Goal: Task Accomplishment & Management: Use online tool/utility

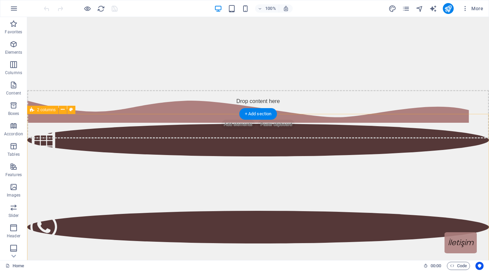
scroll to position [146, 0]
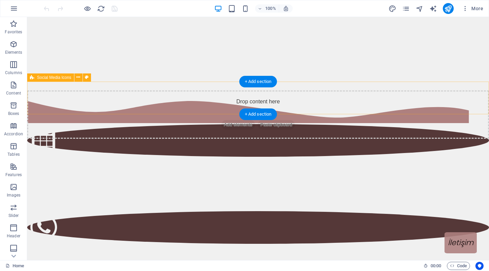
click at [326, 105] on div at bounding box center [258, 213] width 462 height 235
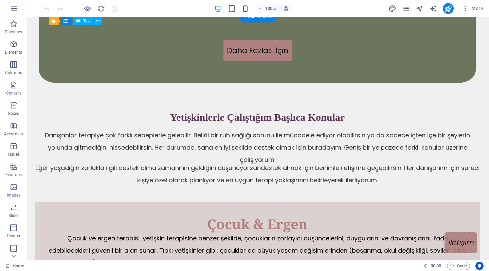
scroll to position [1850, 1]
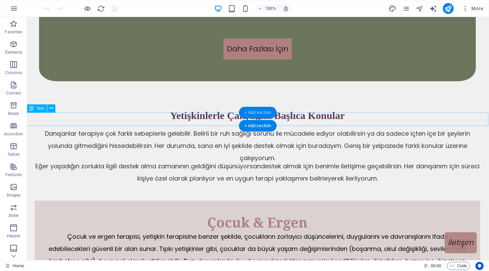
click at [266, 117] on div "+ Add section" at bounding box center [258, 113] width 38 height 12
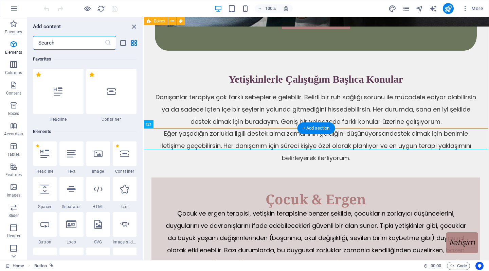
scroll to position [1189, 0]
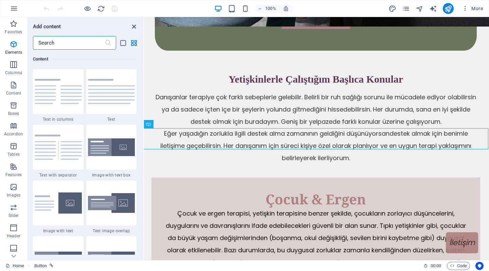
click at [131, 27] on icon "close panel" at bounding box center [134, 27] width 8 height 8
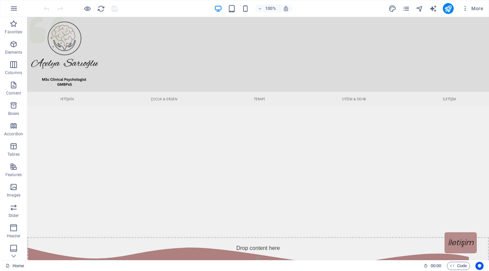
scroll to position [0, 0]
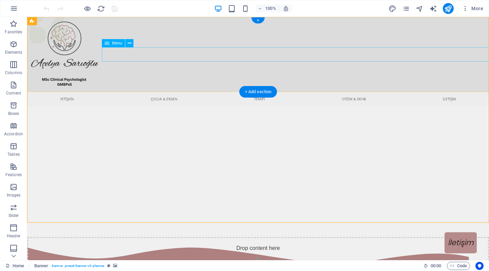
click at [296, 92] on nav "YETİŞKİN Çocuk & Ergen TERAPİ OTİZM & DEHB İLETİŞİM" at bounding box center [258, 99] width 462 height 14
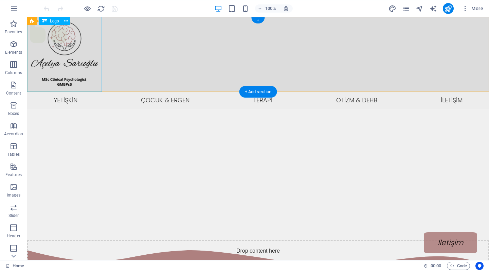
click at [78, 82] on div at bounding box center [258, 54] width 462 height 75
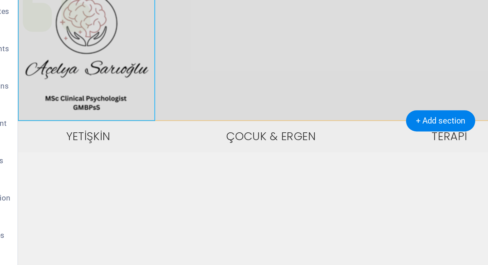
click at [65, 50] on div at bounding box center [248, 21] width 461 height 75
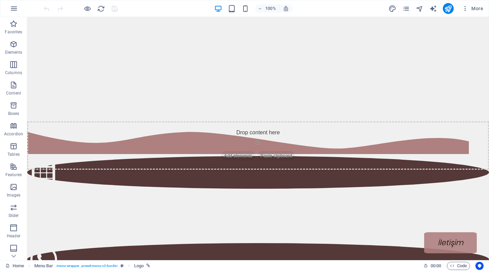
scroll to position [122, 0]
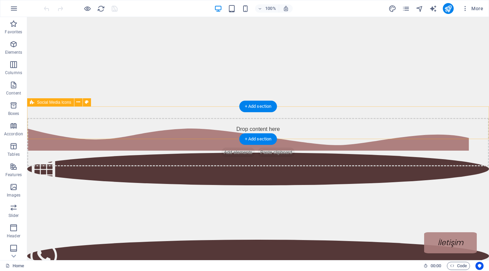
click at [176, 132] on div at bounding box center [258, 241] width 462 height 236
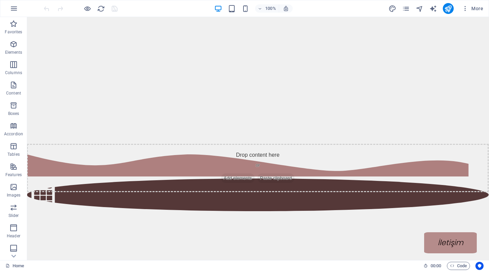
scroll to position [76, 0]
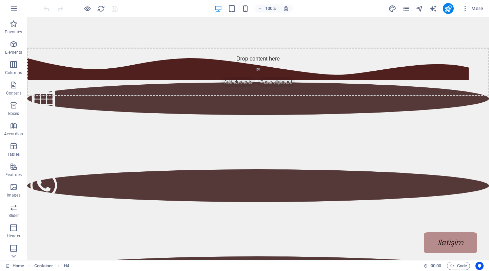
scroll to position [117, 0]
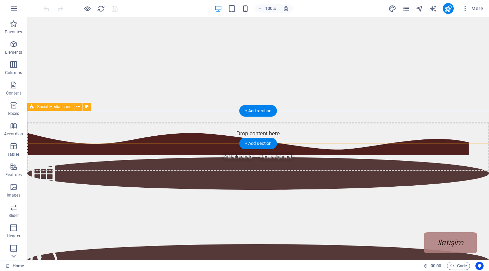
click at [204, 138] on div at bounding box center [258, 246] width 462 height 236
select select "waves"
select select "px"
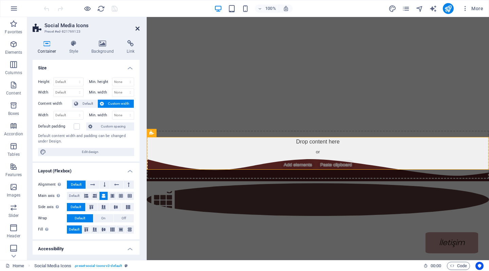
click at [136, 27] on icon at bounding box center [138, 28] width 4 height 5
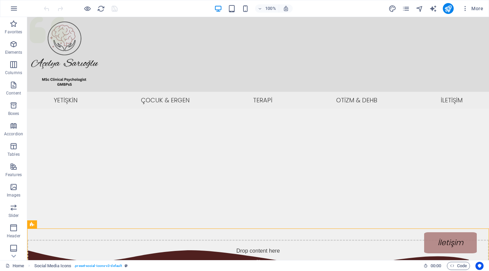
scroll to position [0, 0]
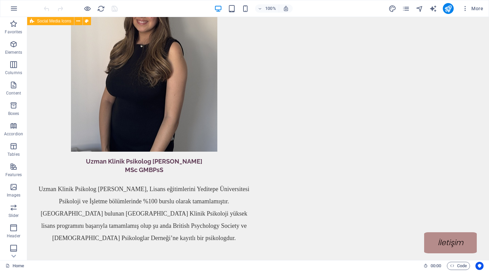
scroll to position [558, 0]
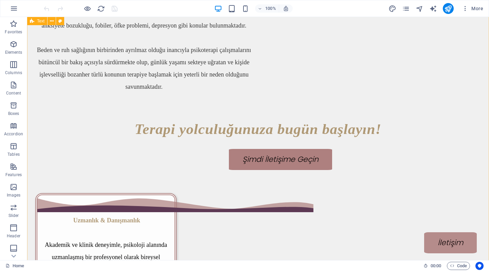
scroll to position [961, 0]
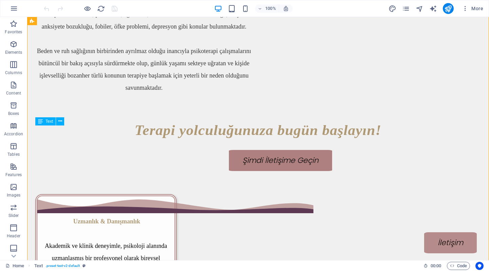
drag, startPoint x: 342, startPoint y: 139, endPoint x: 179, endPoint y: 146, distance: 162.2
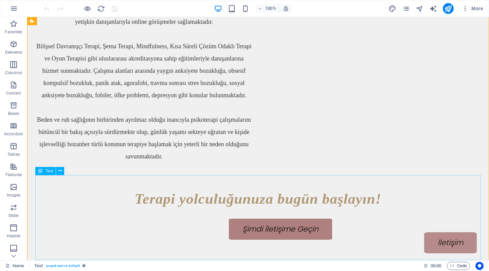
scroll to position [868, 0]
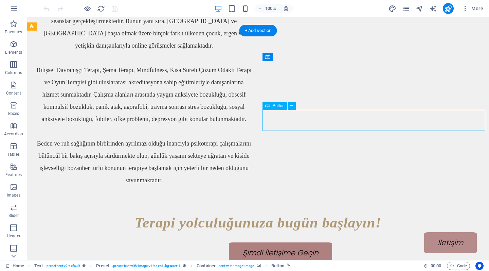
drag, startPoint x: 329, startPoint y: 123, endPoint x: 362, endPoint y: 123, distance: 33.0
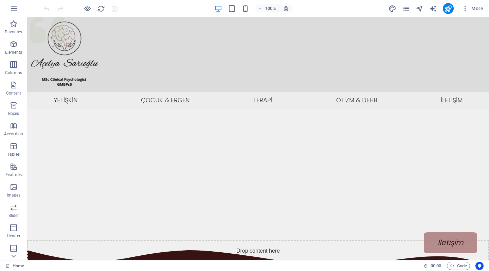
scroll to position [0, 0]
click at [380, 92] on nav "YETİŞKİN Çocuk & Ergen TERAPİ OTİZM & DEHB İLETİŞİM" at bounding box center [258, 100] width 462 height 17
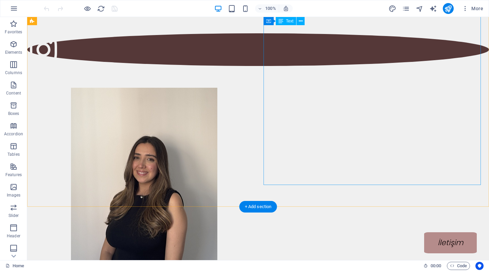
scroll to position [510, 0]
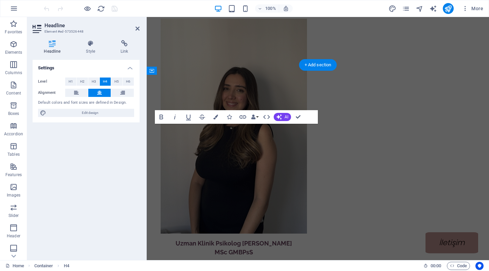
scroll to position [663, 0]
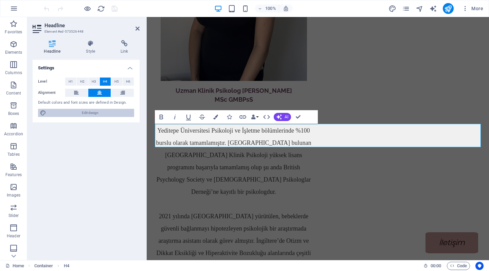
click at [77, 111] on span "Edit design" at bounding box center [90, 113] width 84 height 8
select select "px"
select select "300"
select select "px"
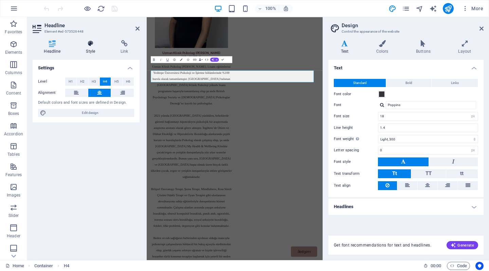
click at [93, 50] on h4 "Style" at bounding box center [92, 47] width 35 height 14
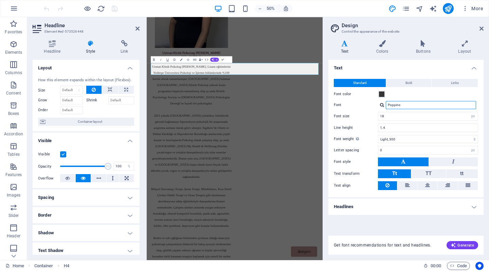
click at [402, 106] on input "Poppins" at bounding box center [431, 105] width 90 height 8
click at [382, 108] on div "Poppins" at bounding box center [428, 105] width 100 height 8
click at [382, 105] on div at bounding box center [382, 105] width 4 height 4
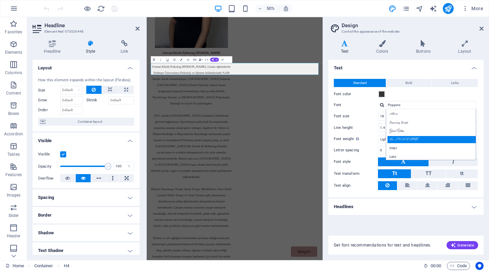
click at [401, 138] on div "Herr [PERSON_NAME]" at bounding box center [433, 139] width 90 height 7
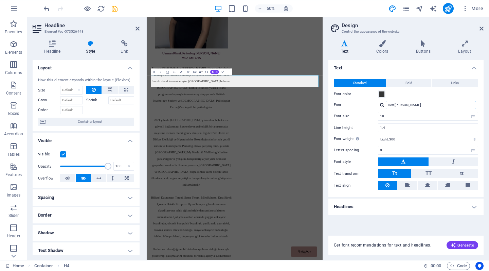
click at [432, 107] on input "Herr [PERSON_NAME]" at bounding box center [431, 105] width 90 height 8
click at [385, 104] on div "Herr [PERSON_NAME] Manage fonts →" at bounding box center [428, 105] width 100 height 8
click at [382, 105] on div at bounding box center [382, 105] width 4 height 4
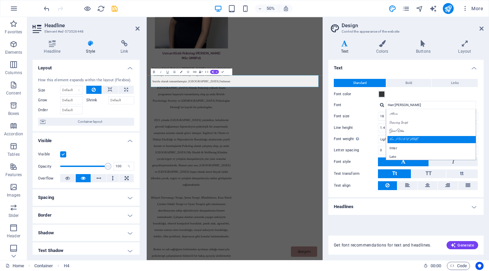
click at [411, 138] on div "Herr [PERSON_NAME]" at bounding box center [433, 139] width 90 height 7
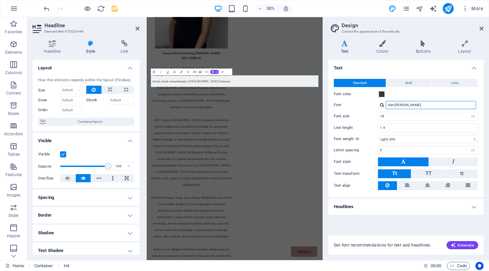
click at [424, 104] on input "Herr [PERSON_NAME]" at bounding box center [431, 105] width 90 height 8
click at [383, 105] on div at bounding box center [382, 105] width 4 height 4
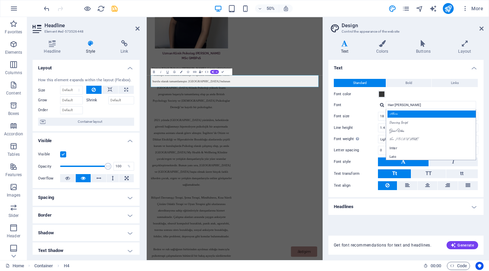
click at [418, 115] on div "Allura" at bounding box center [433, 113] width 90 height 7
type input "Allura"
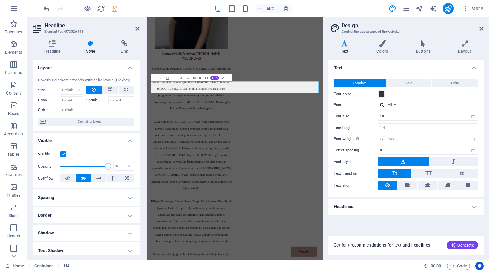
click at [418, 110] on div "Standard Bold Links Font color Font Allura Manage fonts → Font size 18 rem px L…" at bounding box center [406, 134] width 158 height 125
click at [418, 115] on input "18" at bounding box center [429, 116] width 100 height 8
click at [424, 102] on input "Allura" at bounding box center [431, 105] width 90 height 8
click at [419, 108] on input "Allura" at bounding box center [431, 105] width 90 height 8
click at [476, 26] on h2 "Design" at bounding box center [413, 25] width 142 height 6
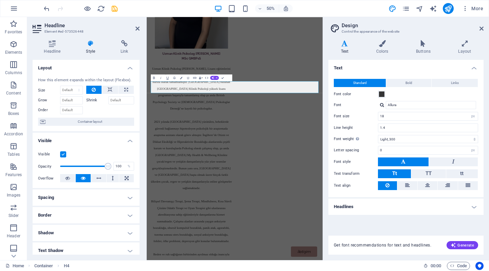
click at [478, 26] on h2 "Design" at bounding box center [413, 25] width 142 height 6
click at [482, 29] on icon at bounding box center [482, 28] width 4 height 5
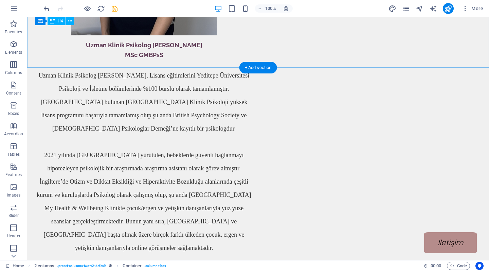
scroll to position [691, 0]
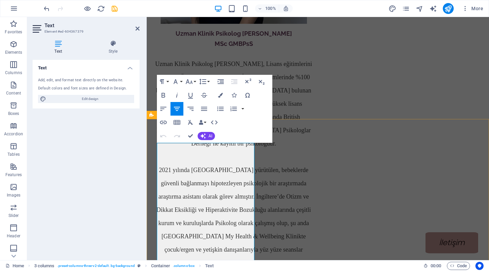
scroll to position [775, 0]
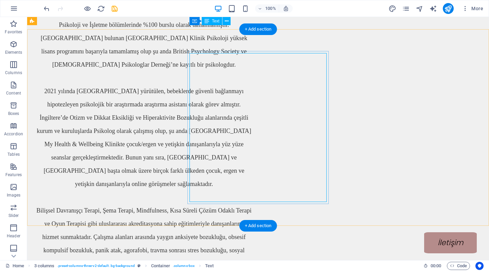
scroll to position [691, 0]
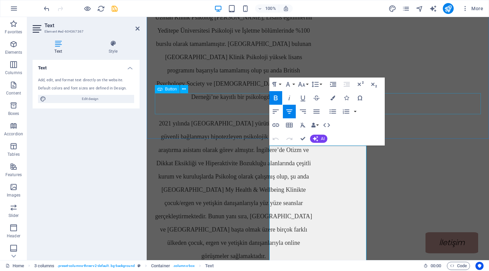
scroll to position [769, 0]
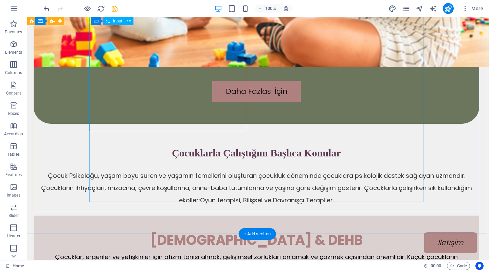
scroll to position [2191, 2]
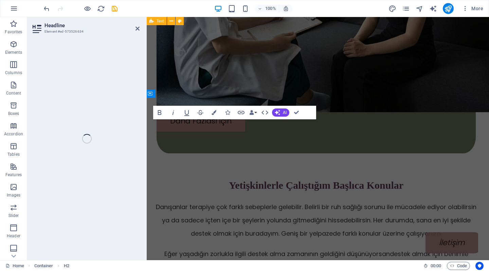
scroll to position [2621, 2]
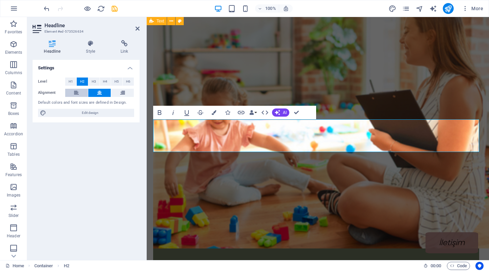
click at [78, 91] on icon at bounding box center [76, 93] width 5 height 8
click at [95, 91] on button at bounding box center [99, 93] width 23 height 8
click at [128, 67] on h4 "Settings" at bounding box center [86, 66] width 107 height 12
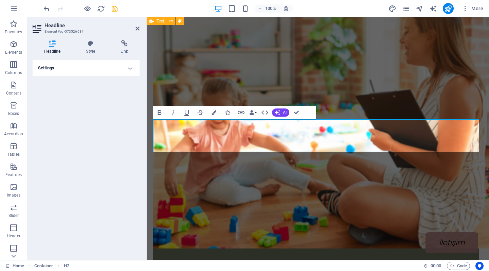
click at [128, 67] on h4 "Settings" at bounding box center [86, 68] width 107 height 16
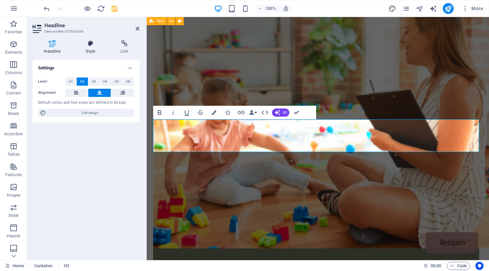
click at [101, 47] on h4 "Style" at bounding box center [92, 47] width 35 height 14
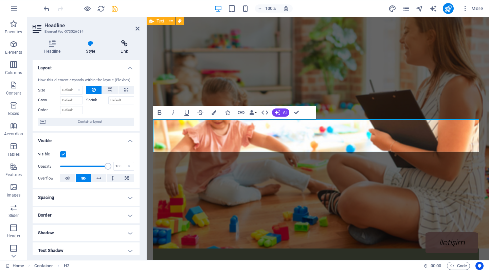
click at [123, 46] on icon at bounding box center [124, 43] width 30 height 7
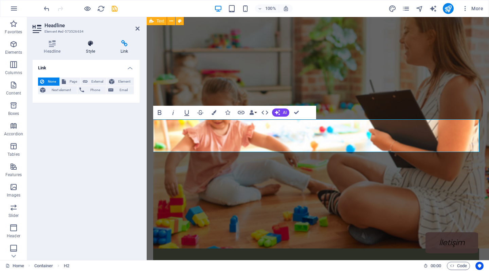
click at [102, 45] on icon at bounding box center [91, 43] width 32 height 7
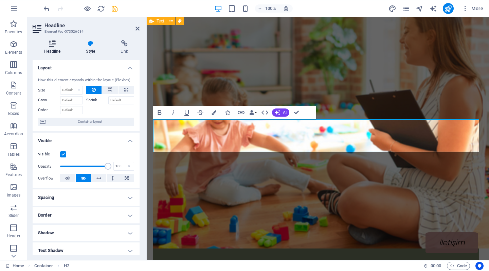
click at [55, 46] on icon at bounding box center [52, 43] width 39 height 7
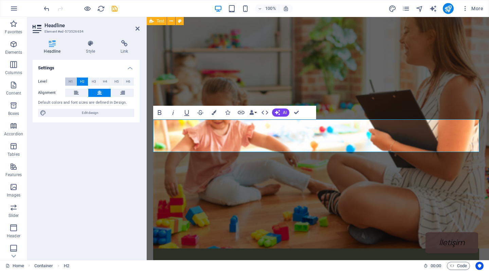
click at [71, 81] on span "H1" at bounding box center [71, 81] width 4 height 8
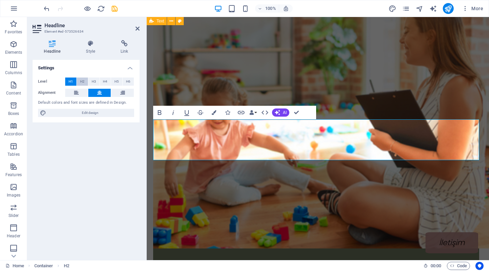
click at [85, 81] on button "H2" at bounding box center [82, 81] width 11 height 8
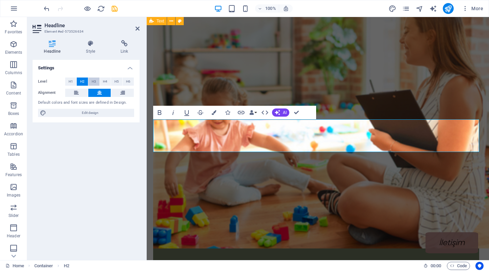
click at [95, 80] on span "H3" at bounding box center [94, 81] width 4 height 8
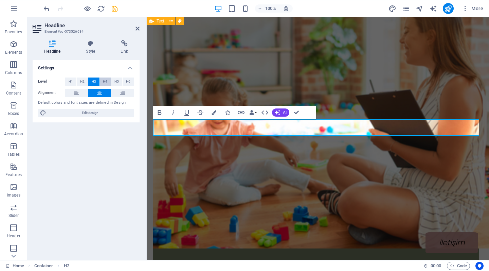
click at [108, 81] on button "H4" at bounding box center [105, 81] width 11 height 8
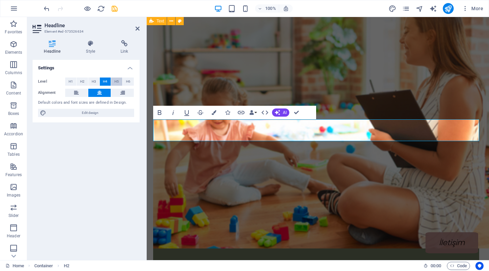
click at [118, 83] on span "H5" at bounding box center [117, 81] width 4 height 8
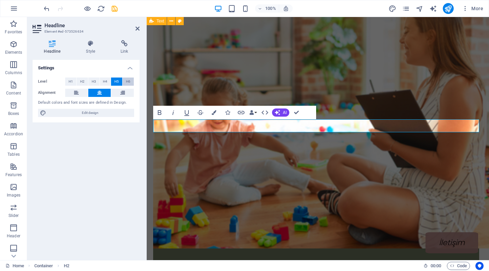
click at [127, 83] on span "H6" at bounding box center [128, 81] width 4 height 8
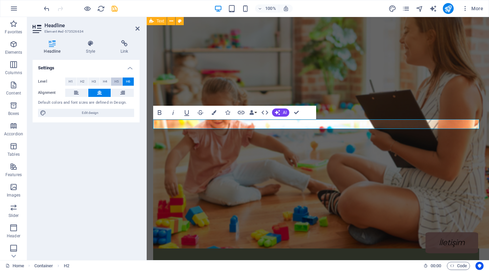
click at [114, 83] on button "H5" at bounding box center [116, 81] width 11 height 8
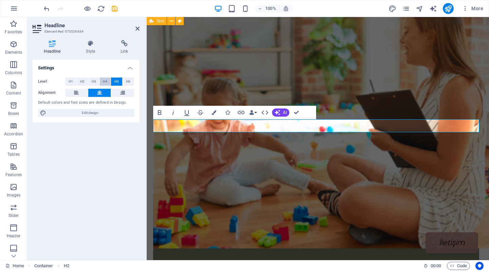
click at [106, 84] on span "H4" at bounding box center [105, 81] width 4 height 8
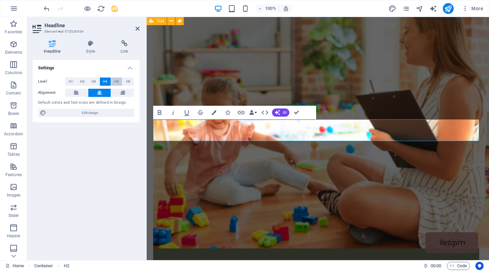
click at [116, 84] on span "H5" at bounding box center [117, 81] width 4 height 8
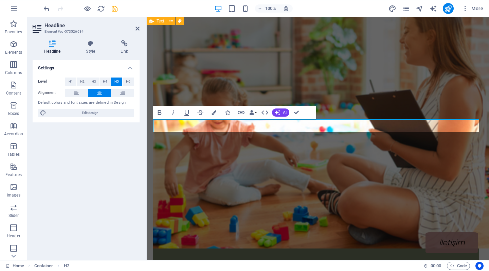
click at [139, 32] on header "Headline Element #ed-573526634" at bounding box center [86, 26] width 107 height 18
click at [137, 28] on icon at bounding box center [138, 28] width 4 height 5
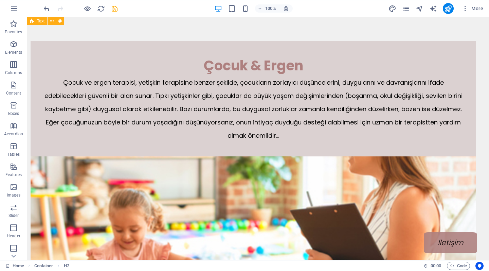
scroll to position [2205, 5]
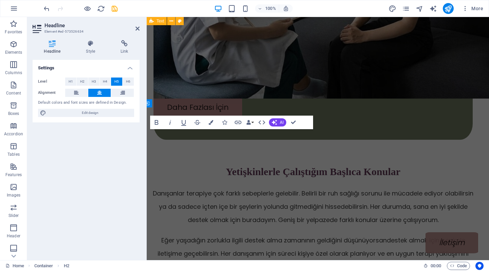
scroll to position [2611, 5]
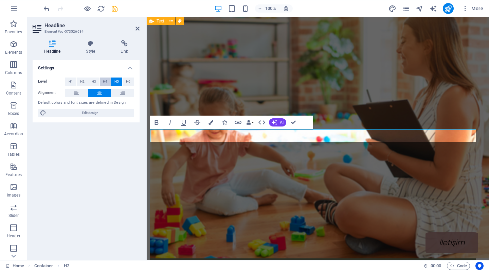
click at [107, 78] on span "H4" at bounding box center [105, 81] width 4 height 8
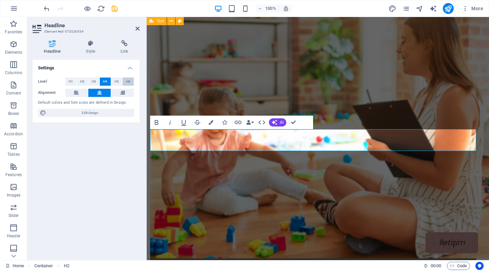
click at [125, 84] on button "H6" at bounding box center [128, 81] width 11 height 8
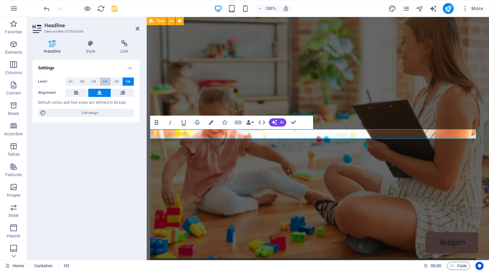
click at [100, 85] on button "H4" at bounding box center [105, 81] width 11 height 8
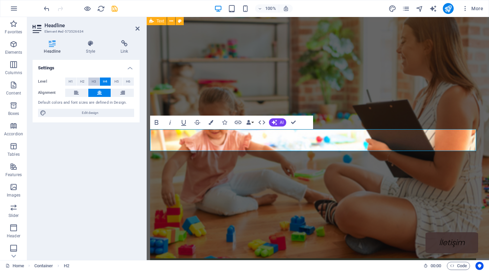
click at [90, 80] on button "H3" at bounding box center [93, 81] width 11 height 8
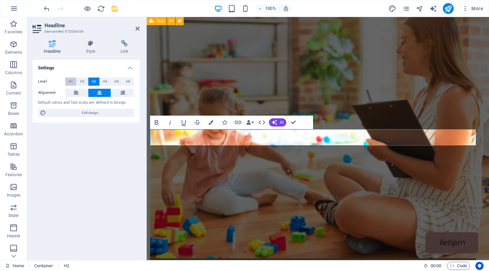
click at [76, 80] on button "H1" at bounding box center [70, 81] width 11 height 8
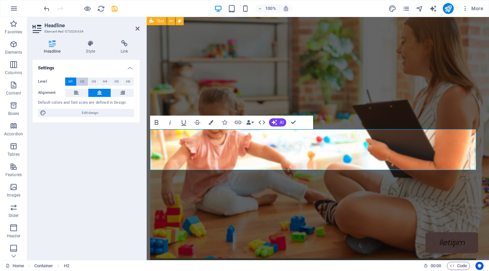
click at [85, 82] on button "H2" at bounding box center [82, 81] width 11 height 8
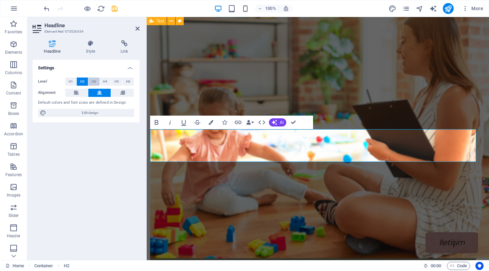
click at [98, 81] on button "H3" at bounding box center [93, 81] width 11 height 8
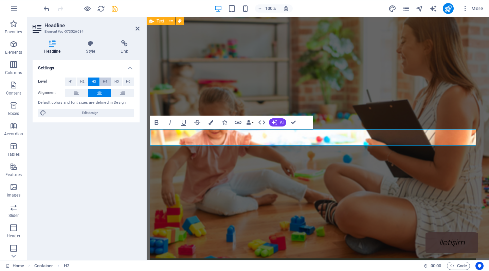
click at [106, 81] on span "H4" at bounding box center [105, 81] width 4 height 8
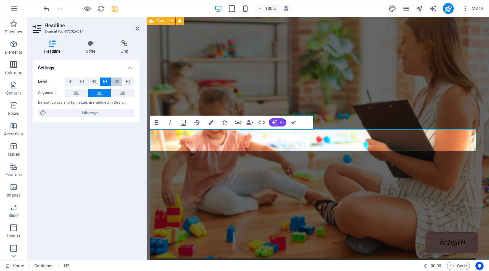
click at [119, 80] on span "H5" at bounding box center [117, 81] width 4 height 8
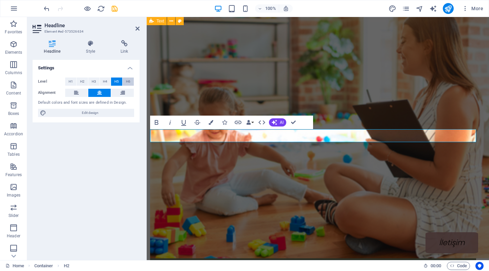
click at [132, 80] on button "H6" at bounding box center [128, 81] width 11 height 8
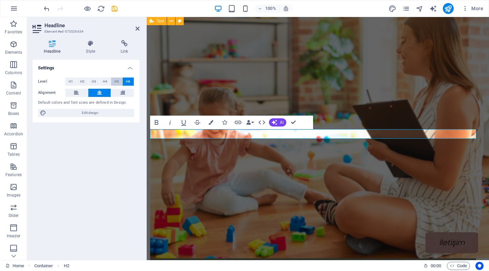
click at [122, 80] on button "H5" at bounding box center [116, 81] width 11 height 8
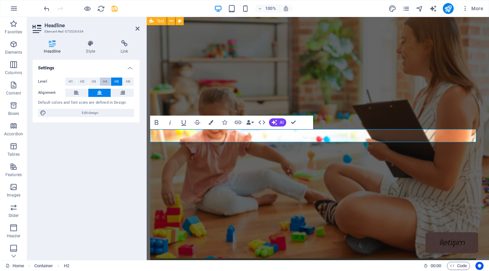
click at [105, 80] on span "H4" at bounding box center [105, 81] width 4 height 8
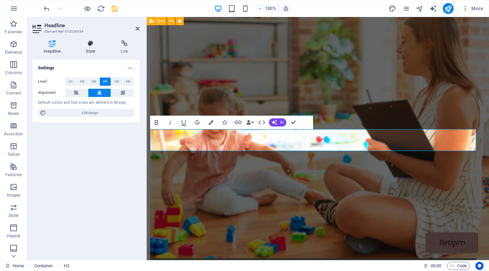
click at [90, 47] on icon at bounding box center [91, 43] width 32 height 7
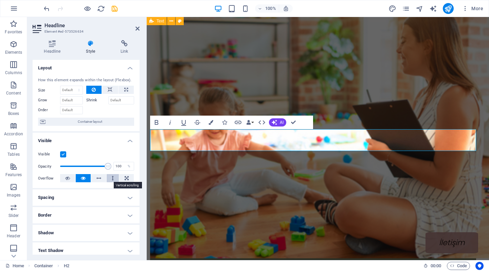
scroll to position [6, 0]
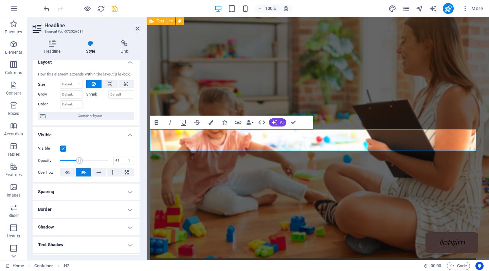
drag, startPoint x: 105, startPoint y: 161, endPoint x: 79, endPoint y: 161, distance: 26.2
click at [79, 161] on span at bounding box center [79, 160] width 7 height 7
drag, startPoint x: 79, startPoint y: 161, endPoint x: 87, endPoint y: 161, distance: 8.2
click at [87, 161] on span at bounding box center [87, 160] width 7 height 7
drag, startPoint x: 87, startPoint y: 161, endPoint x: 98, endPoint y: 162, distance: 10.6
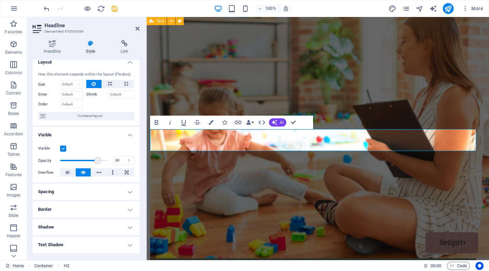
click at [98, 162] on span at bounding box center [97, 160] width 7 height 7
drag, startPoint x: 98, startPoint y: 162, endPoint x: 54, endPoint y: 157, distance: 44.2
click at [54, 157] on div "Opacity 1 %" at bounding box center [86, 160] width 96 height 10
drag, startPoint x: 63, startPoint y: 158, endPoint x: 82, endPoint y: 160, distance: 19.1
click at [82, 160] on span at bounding box center [83, 160] width 7 height 7
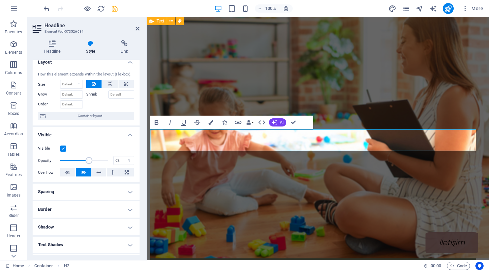
drag, startPoint x: 82, startPoint y: 160, endPoint x: 89, endPoint y: 160, distance: 6.8
click at [89, 160] on span at bounding box center [89, 160] width 7 height 7
drag, startPoint x: 89, startPoint y: 160, endPoint x: 95, endPoint y: 161, distance: 6.2
click at [95, 161] on span at bounding box center [95, 160] width 7 height 7
drag, startPoint x: 95, startPoint y: 161, endPoint x: 108, endPoint y: 162, distance: 13.0
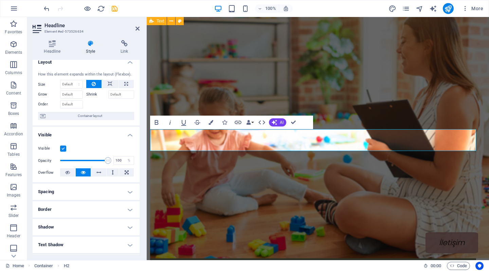
click at [108, 162] on span at bounding box center [108, 160] width 7 height 7
drag, startPoint x: 108, startPoint y: 162, endPoint x: 87, endPoint y: 161, distance: 20.7
click at [87, 161] on span at bounding box center [87, 160] width 7 height 7
click at [90, 161] on span at bounding box center [91, 160] width 7 height 7
click at [93, 161] on span at bounding box center [93, 160] width 7 height 7
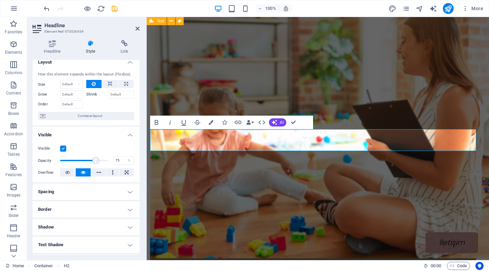
drag, startPoint x: 91, startPoint y: 161, endPoint x: 95, endPoint y: 162, distance: 4.4
click at [95, 162] on span at bounding box center [95, 160] width 7 height 7
click at [98, 162] on span at bounding box center [97, 160] width 7 height 7
type input "76"
click at [95, 162] on span at bounding box center [96, 160] width 7 height 7
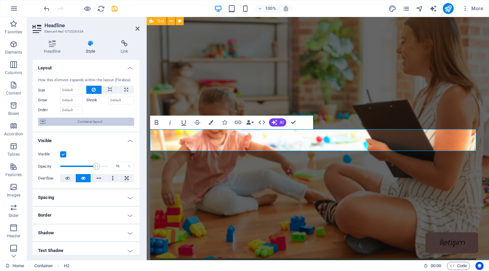
scroll to position [0, 0]
click at [132, 35] on div "Headline Style Link Settings Level H1 H2 H3 H4 H5 H6 Alignment Default colors a…" at bounding box center [86, 147] width 118 height 225
click at [136, 26] on icon at bounding box center [138, 28] width 4 height 5
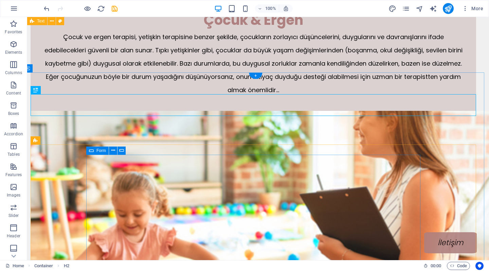
scroll to position [2234, 5]
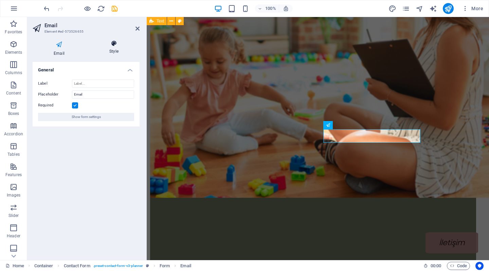
click at [112, 48] on h4 "Style" at bounding box center [113, 47] width 51 height 14
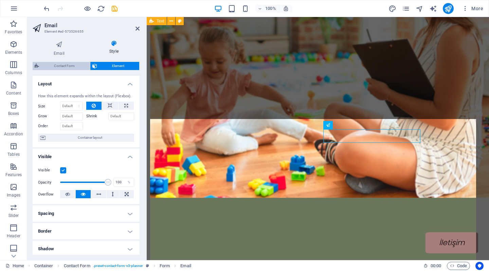
click at [73, 66] on span "Contact Form" at bounding box center [64, 66] width 47 height 8
select select "rem"
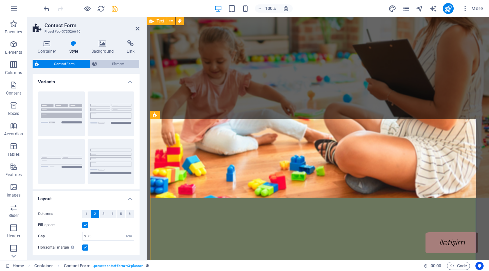
click at [102, 63] on span "Element" at bounding box center [118, 64] width 38 height 8
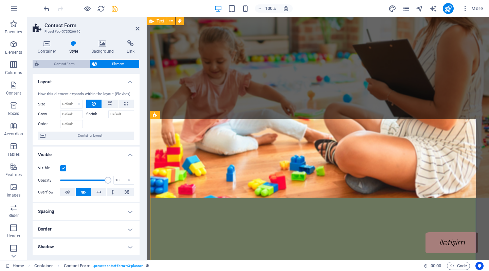
click at [67, 64] on span "Contact Form" at bounding box center [64, 64] width 47 height 8
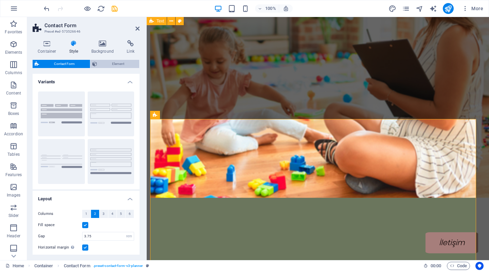
click at [103, 64] on span "Element" at bounding box center [118, 64] width 38 height 8
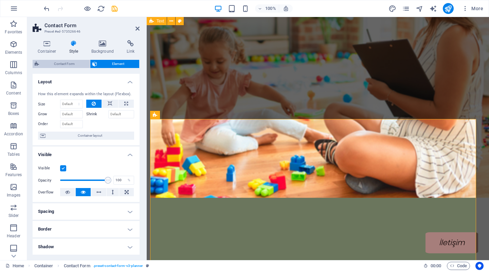
click at [82, 65] on span "Contact Form" at bounding box center [64, 64] width 47 height 8
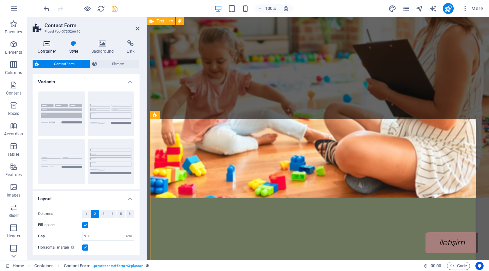
click at [52, 48] on h4 "Container" at bounding box center [49, 47] width 32 height 14
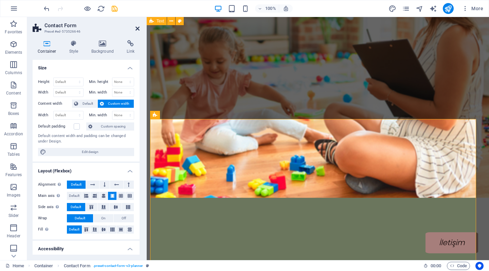
click at [138, 31] on icon at bounding box center [138, 28] width 4 height 5
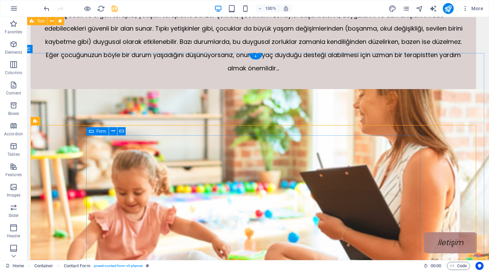
scroll to position [2232, 5]
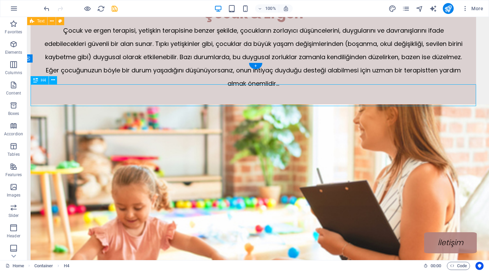
drag, startPoint x: 283, startPoint y: 94, endPoint x: 283, endPoint y: 103, distance: 9.2
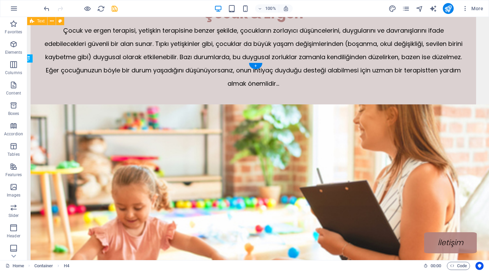
drag, startPoint x: 283, startPoint y: 103, endPoint x: 283, endPoint y: 119, distance: 16.3
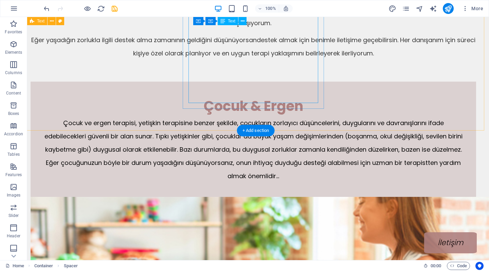
scroll to position [2020, 5]
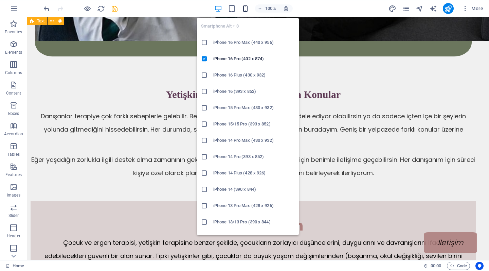
click at [242, 7] on icon "button" at bounding box center [246, 9] width 8 height 8
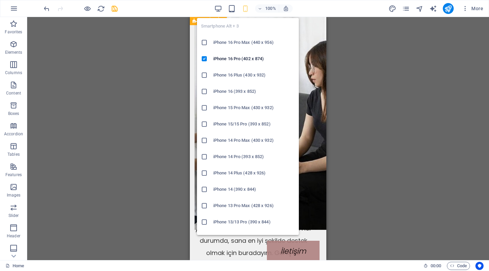
click at [241, 47] on li "iPhone 16 Pro Max (440 x 956)" at bounding box center [248, 42] width 102 height 16
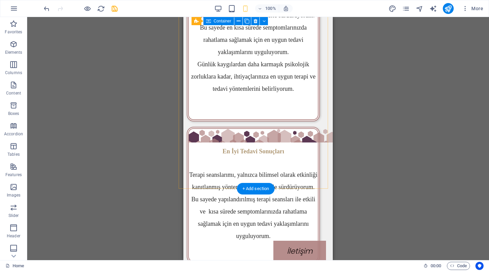
scroll to position [1453, 5]
